Goal: Information Seeking & Learning: Learn about a topic

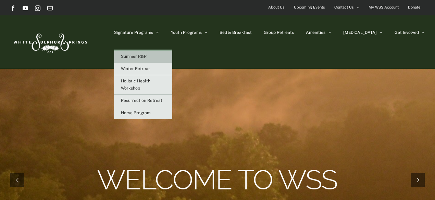
click at [172, 57] on link "Summer R&R" at bounding box center [143, 57] width 58 height 12
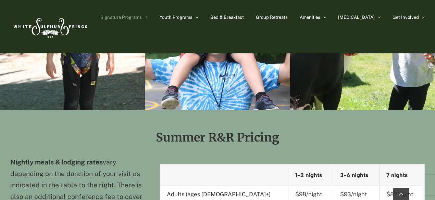
scroll to position [1093, 0]
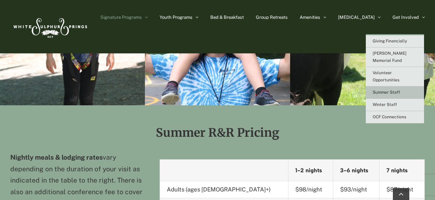
click at [391, 90] on span "Summer Staff" at bounding box center [386, 92] width 27 height 5
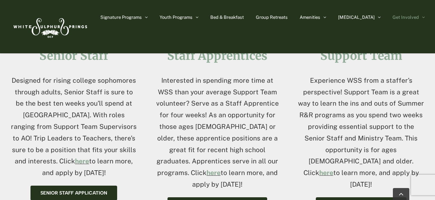
scroll to position [288, 0]
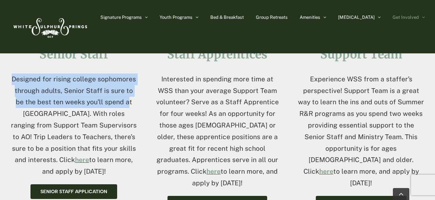
drag, startPoint x: 13, startPoint y: 79, endPoint x: 114, endPoint y: 103, distance: 103.3
click at [114, 103] on p "Designed for rising college sophomores through adults, Senior Staff is sure to …" at bounding box center [73, 126] width 127 height 104
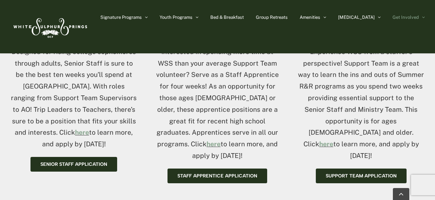
scroll to position [317, 0]
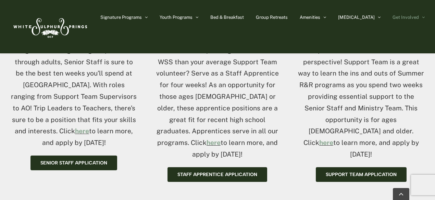
drag, startPoint x: 62, startPoint y: 82, endPoint x: 122, endPoint y: 141, distance: 84.5
click at [122, 141] on p "Designed for rising college sophomores through adults, Senior Staff is sure to …" at bounding box center [73, 97] width 127 height 104
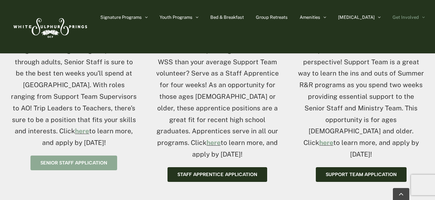
click at [86, 162] on span "Senior Staff application" at bounding box center [73, 163] width 67 height 6
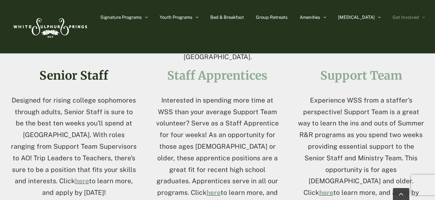
click at [47, 78] on link "Senior Staff" at bounding box center [73, 76] width 69 height 14
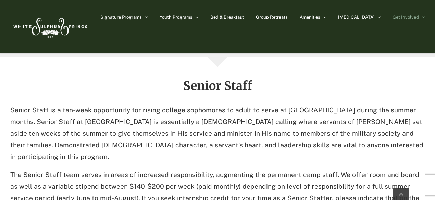
scroll to position [469, 0]
click at [16, 105] on p "Senior Staff is a ten-week opportunity for rising college sophomores to adult t…" at bounding box center [217, 134] width 414 height 58
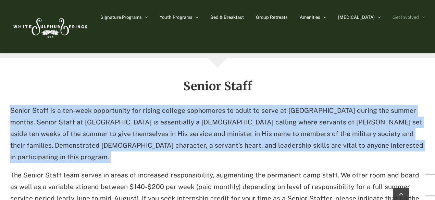
drag, startPoint x: 16, startPoint y: 100, endPoint x: 433, endPoint y: 133, distance: 418.5
drag, startPoint x: 428, startPoint y: 136, endPoint x: 15, endPoint y: 97, distance: 414.2
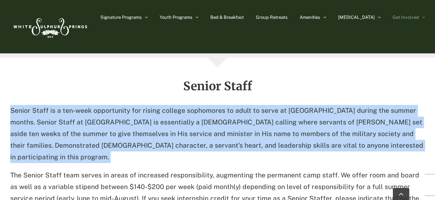
click at [15, 105] on p "Senior Staff is a ten-week opportunity for rising college sophomores to adult t…" at bounding box center [217, 134] width 414 height 58
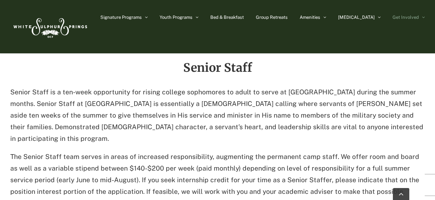
scroll to position [489, 0]
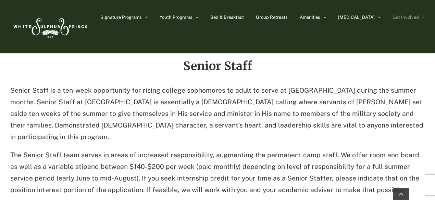
click at [334, 150] on p "The Senior Staff team serves in areas of increased responsibility, augmenting t…" at bounding box center [217, 173] width 414 height 46
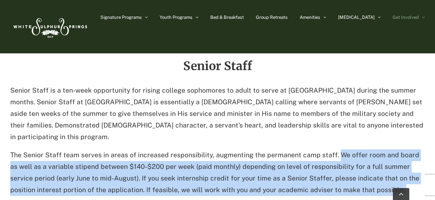
drag, startPoint x: 334, startPoint y: 133, endPoint x: 382, endPoint y: 170, distance: 60.0
click at [382, 170] on p "The Senior Staff team serves in areas of increased responsibility, augmenting t…" at bounding box center [217, 173] width 414 height 46
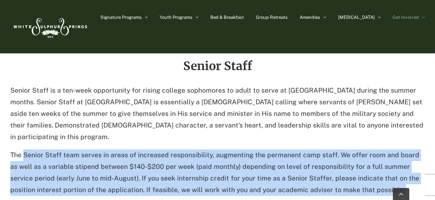
drag, startPoint x: 382, startPoint y: 170, endPoint x: 21, endPoint y: 126, distance: 363.7
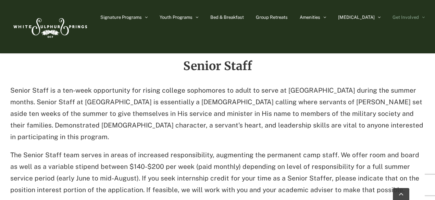
click at [12, 150] on p "The Senior Staff team serves in areas of increased responsibility, augmenting t…" at bounding box center [217, 173] width 414 height 46
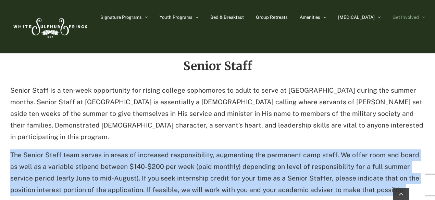
drag, startPoint x: 12, startPoint y: 129, endPoint x: 370, endPoint y: 171, distance: 360.4
click at [370, 171] on p "The Senior Staff team serves in areas of increased responsibility, augmenting t…" at bounding box center [217, 173] width 414 height 46
drag, startPoint x: 370, startPoint y: 171, endPoint x: 11, endPoint y: 131, distance: 361.5
click at [11, 150] on p "The Senior Staff team serves in areas of increased responsibility, augmenting t…" at bounding box center [217, 173] width 414 height 46
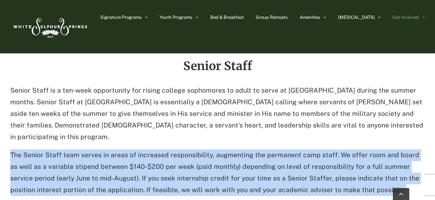
click at [11, 150] on p "The Senior Staff team serves in areas of increased responsibility, augmenting t…" at bounding box center [217, 173] width 414 height 46
drag, startPoint x: 11, startPoint y: 131, endPoint x: 391, endPoint y: 181, distance: 383.5
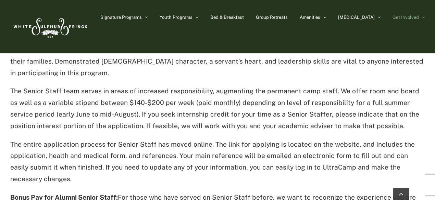
scroll to position [556, 0]
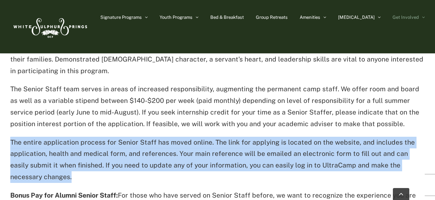
drag, startPoint x: 59, startPoint y: 154, endPoint x: 7, endPoint y: 121, distance: 61.9
drag, startPoint x: 7, startPoint y: 121, endPoint x: 57, endPoint y: 150, distance: 57.3
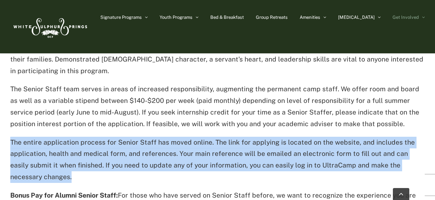
click at [57, 150] on p "The entire application process for Senior Staff has moved online. The link for …" at bounding box center [217, 160] width 414 height 46
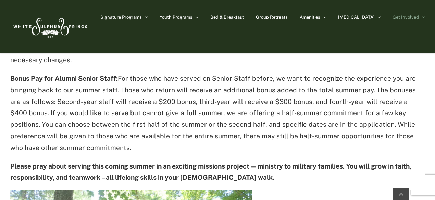
scroll to position [673, 0]
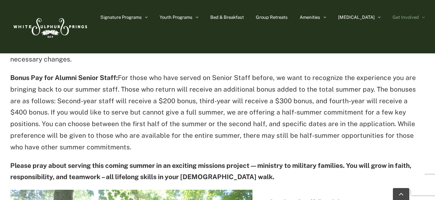
click at [86, 123] on p "Bonus Pay for Alumni Senior Staff: For those who have served on Senior Staff be…" at bounding box center [217, 112] width 414 height 81
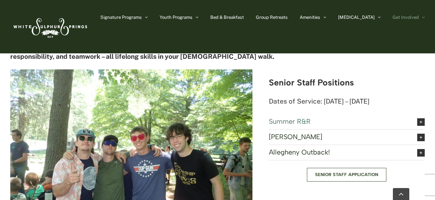
scroll to position [796, 0]
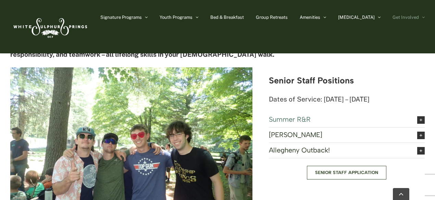
drag, startPoint x: 320, startPoint y: 77, endPoint x: 385, endPoint y: 74, distance: 65.5
click at [385, 94] on p "Dates of Service: May 27 – August 4" at bounding box center [347, 100] width 156 height 12
click at [420, 116] on icon at bounding box center [421, 120] width 8 height 8
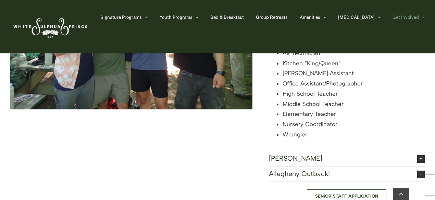
scroll to position [936, 0]
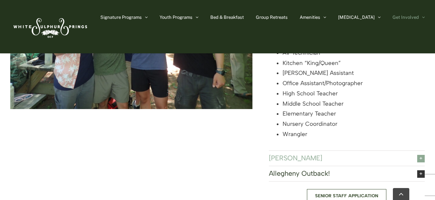
click at [422, 155] on icon at bounding box center [421, 159] width 8 height 8
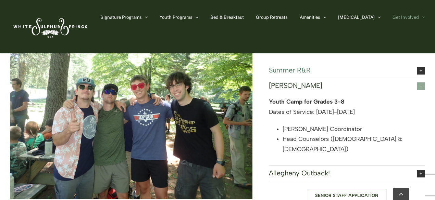
scroll to position [848, 0]
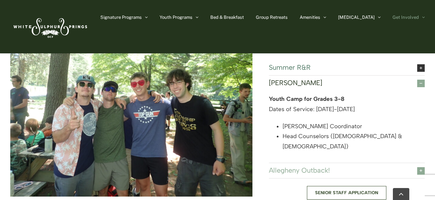
click at [420, 167] on icon at bounding box center [421, 171] width 8 height 8
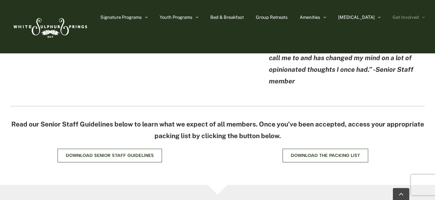
scroll to position [1049, 0]
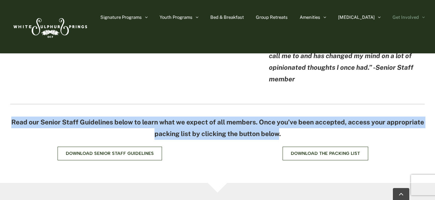
drag, startPoint x: 299, startPoint y: 102, endPoint x: 38, endPoint y: 82, distance: 261.7
click at [38, 92] on div "Read our Senior Staff Guidelines below to learn what we expect of all members. …" at bounding box center [217, 119] width 414 height 55
click at [38, 116] on div at bounding box center [217, 116] width 414 height 0
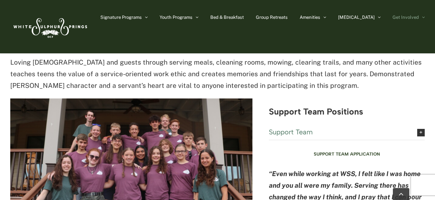
scroll to position [1761, 0]
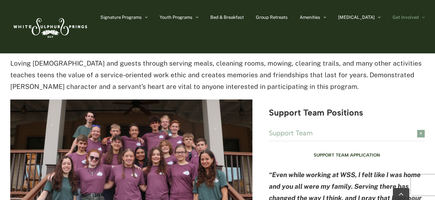
click at [413, 126] on link "Support Team" at bounding box center [347, 133] width 156 height 15
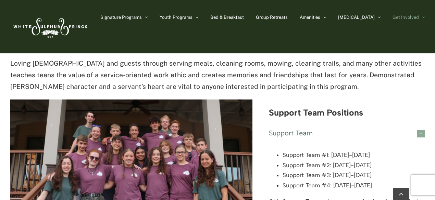
click at [419, 130] on icon at bounding box center [421, 134] width 8 height 8
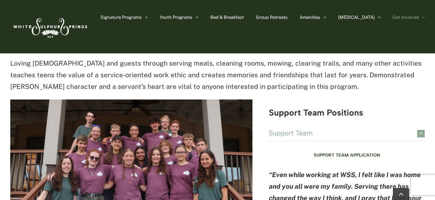
click at [419, 130] on icon at bounding box center [421, 134] width 8 height 8
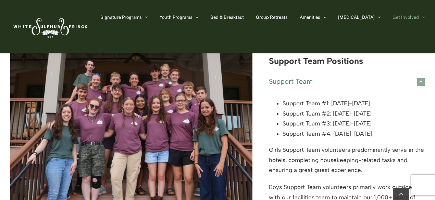
scroll to position [1818, 0]
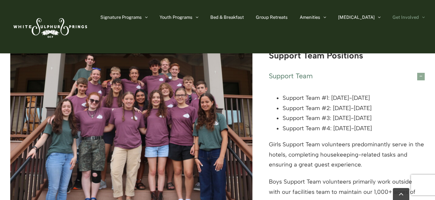
drag, startPoint x: 308, startPoint y: 161, endPoint x: 267, endPoint y: 137, distance: 47.6
click at [267, 137] on div "Support Team Support Team is a two-week opportunity for high school students, 1…" at bounding box center [217, 175] width 414 height 482
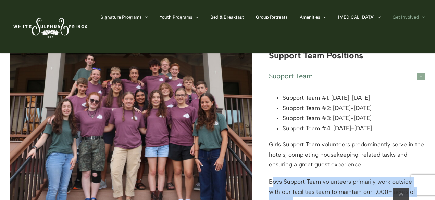
drag, startPoint x: 273, startPoint y: 134, endPoint x: 308, endPoint y: 158, distance: 42.4
click at [308, 177] on p "Boys Support Team volunteers primarily work outside with our facilities team to…" at bounding box center [347, 192] width 156 height 30
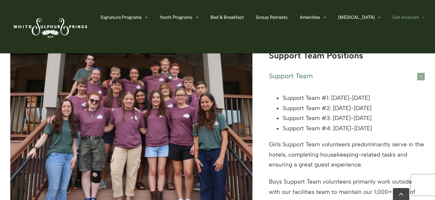
drag, startPoint x: 308, startPoint y: 158, endPoint x: 269, endPoint y: 134, distance: 46.4
click at [269, 134] on div "Support Team Support Team is a two-week opportunity for high school students, 1…" at bounding box center [217, 175] width 414 height 482
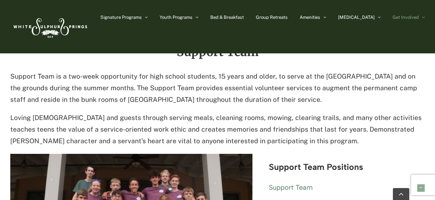
scroll to position [1707, 0]
click at [423, 184] on icon at bounding box center [421, 188] width 8 height 8
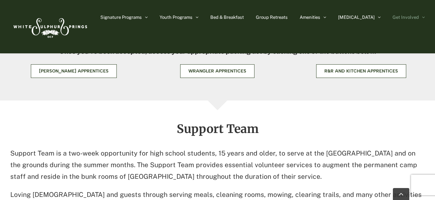
scroll to position [1627, 0]
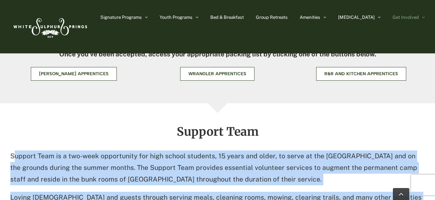
drag, startPoint x: 253, startPoint y: 172, endPoint x: 16, endPoint y: 109, distance: 244.7
click at [16, 151] on div "Support Team is a two-week opportunity for high school students, 15 years and o…" at bounding box center [217, 189] width 414 height 76
click at [16, 151] on p "Support Team is a two-week opportunity for high school students, 15 years and o…" at bounding box center [217, 168] width 414 height 35
